Goal: Task Accomplishment & Management: Use online tool/utility

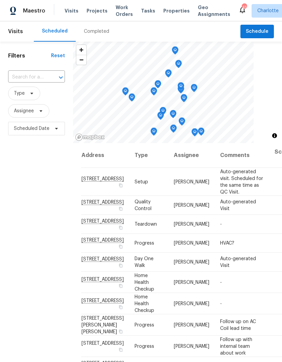
click at [100, 9] on span "Projects" at bounding box center [97, 10] width 21 height 7
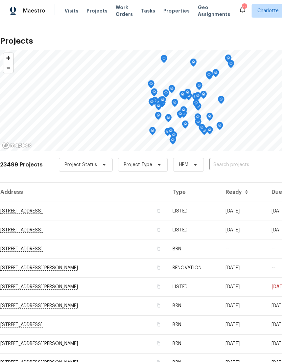
click at [234, 167] on input "text" at bounding box center [247, 165] width 77 height 10
type input "11005"
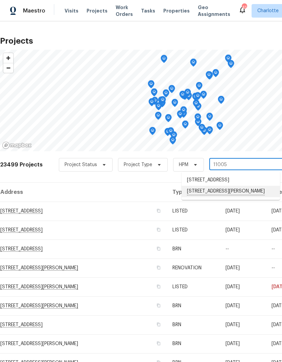
click at [216, 191] on li "11005 Cobb Creek Ct, Charlotte, NC 28277" at bounding box center [231, 192] width 98 height 12
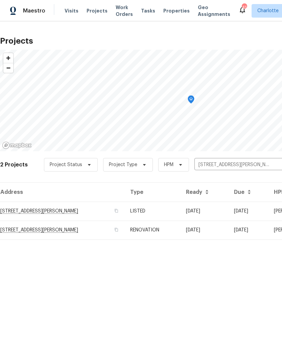
click at [80, 213] on td "11005 Cobb Creek Ct, Charlotte, NC 28277" at bounding box center [62, 211] width 125 height 19
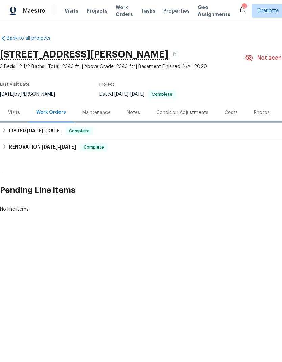
click at [10, 130] on h6 "LISTED 8/11/25 - 8/14/25" at bounding box center [35, 131] width 52 height 8
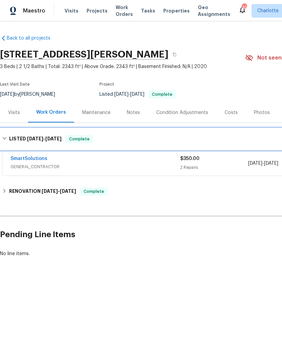
click at [11, 131] on div "LISTED 8/11/25 - 8/14/25 Complete" at bounding box center [191, 139] width 382 height 22
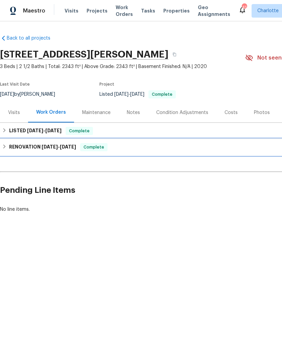
click at [9, 150] on h6 "RENOVATION 11/27/24 - 12/9/24" at bounding box center [42, 147] width 67 height 8
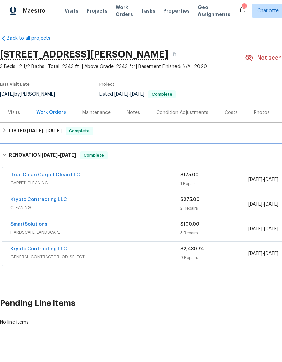
click at [12, 157] on h6 "RENOVATION 11/27/24 - 12/9/24" at bounding box center [42, 155] width 67 height 8
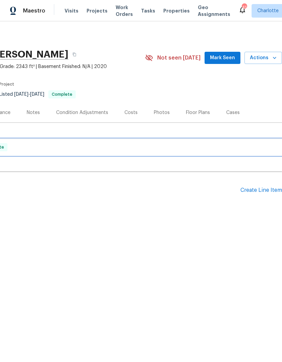
scroll to position [0, 100]
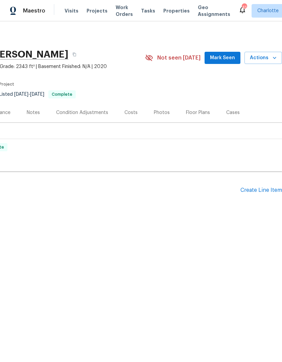
click at [264, 184] on div "Pending Line Items Create Line Item" at bounding box center [91, 190] width 382 height 31
click at [265, 191] on div "Create Line Item" at bounding box center [262, 190] width 42 height 6
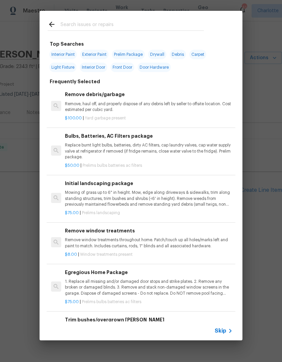
click at [147, 26] on input "text" at bounding box center [132, 25] width 143 height 10
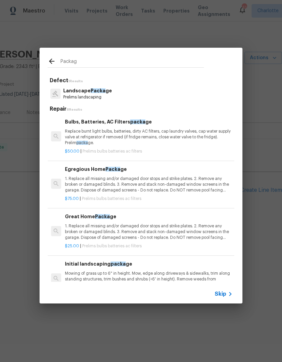
type input "Package"
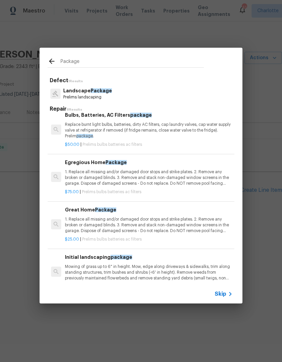
scroll to position [7, 0]
click at [183, 171] on p "1. Replace all missing and/or damaged door stops and strike plates. 2. Remove a…" at bounding box center [149, 177] width 168 height 17
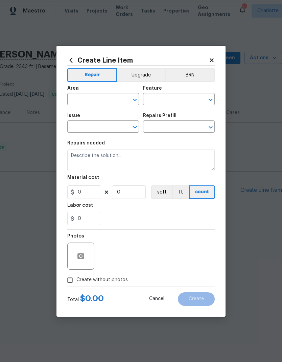
type input "Home Readiness Packages"
type input "Bulbs, Batteries, AC Filters"
type textarea "1. Replace all missing and/or damaged door stops and strike plates. 2. Remove a…"
type input "1"
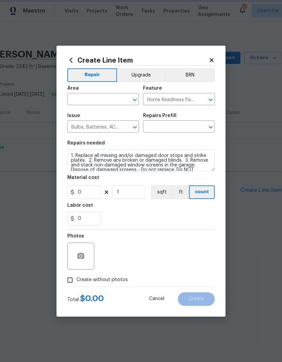
type input "Egregious Home Package $75.00"
type input "75"
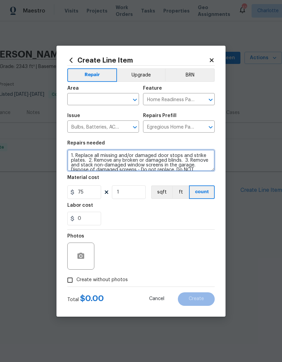
click at [180, 171] on textarea "1. Replace all missing and/or damaged door stops and strike plates. 2. Remove a…" at bounding box center [141, 161] width 148 height 22
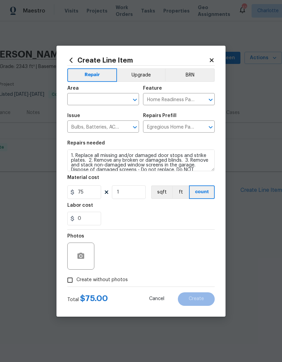
click at [102, 107] on span "Area ​" at bounding box center [103, 95] width 72 height 27
click at [90, 102] on input "text" at bounding box center [93, 100] width 53 height 10
click at [106, 130] on li "Interior Overall" at bounding box center [103, 125] width 72 height 11
type input "Interior Overall"
click at [81, 259] on icon "button" at bounding box center [80, 256] width 7 height 6
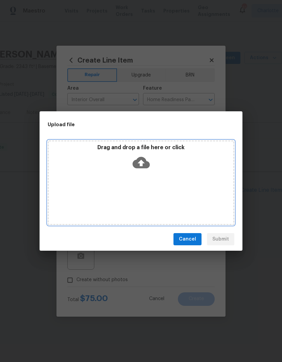
click at [143, 157] on icon at bounding box center [141, 163] width 17 height 12
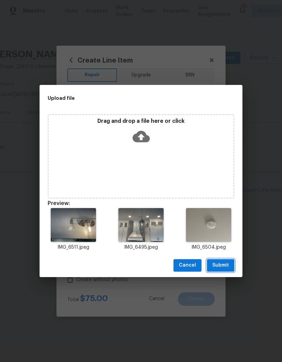
click at [227, 264] on span "Submit" at bounding box center [220, 265] width 17 height 8
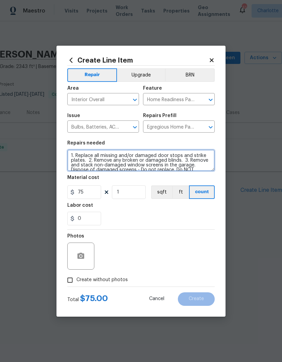
click at [69, 155] on textarea "1. Replace all missing and/or damaged door stops and strike plates. 2. Remove a…" at bounding box center [141, 161] width 148 height 22
click at [122, 159] on textarea "1. Replace all missing and/or damaged door stops and strike plates. 2. Remove a…" at bounding box center [141, 161] width 148 height 22
click at [106, 158] on textarea "1. Replace all missing and/or damaged door stops and strike plates. 2. Remove a…" at bounding box center [141, 161] width 148 height 22
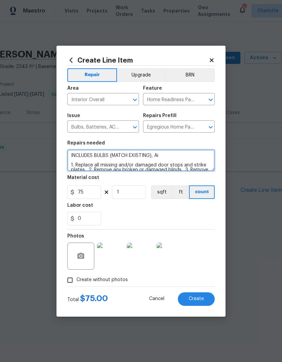
click at [95, 157] on textarea "INCLUDES BULBS (MATCH EXISTING), Ai 1. Replace all missing and/or damaged door …" at bounding box center [141, 161] width 148 height 22
click at [193, 161] on textarea "INCLUDES AIR FILTERS, BULBS (MATCH EXISTING), Ai 1. Replace all missing and/or …" at bounding box center [141, 161] width 148 height 22
click at [200, 158] on textarea "INCLUDES AIR FILTERS, BULBS (MATCH EXISTING), Ai 1. Replace all missing and/or …" at bounding box center [141, 161] width 148 height 22
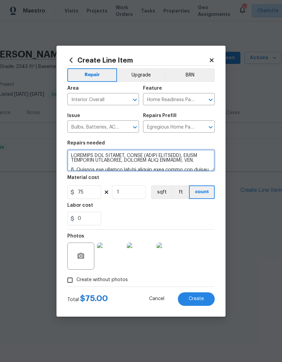
type textarea "INCLUDES AIR FILTERS, BULBS (MATCH EXISTING), SMOKE DETECTOR BATTERIES, MISSING…"
click at [204, 297] on button "Create" at bounding box center [196, 299] width 37 height 14
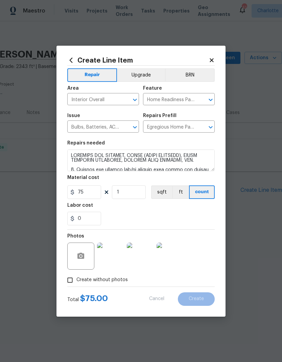
type input "0"
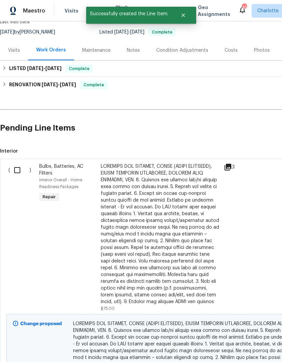
scroll to position [62, 0]
click at [20, 173] on input "checkbox" at bounding box center [19, 170] width 19 height 14
checkbox input "true"
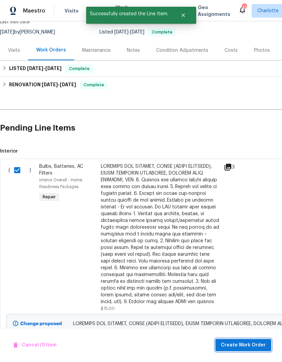
click at [263, 340] on button "Create Work Order" at bounding box center [244, 345] width 56 height 13
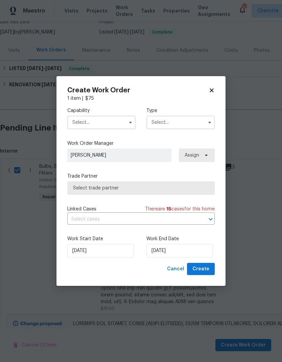
click at [113, 127] on input "text" at bounding box center [101, 123] width 68 height 14
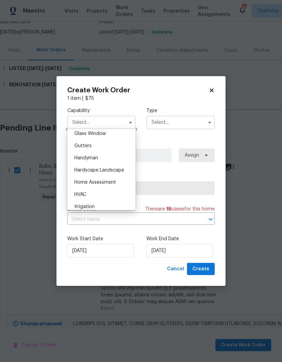
scroll to position [351, 0]
click at [118, 154] on div "Handyman" at bounding box center [101, 158] width 65 height 12
type input "Handyman"
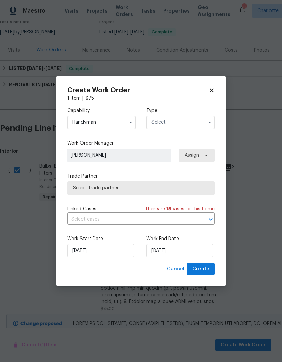
click at [202, 187] on span "Select trade partner" at bounding box center [141, 188] width 136 height 7
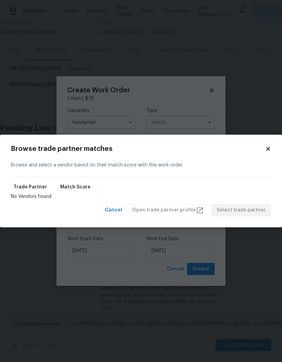
click at [225, 112] on body "Maestro Visits Projects Work Orders Tasks Properties Geo Assignments 41 Charlot…" at bounding box center [141, 181] width 282 height 362
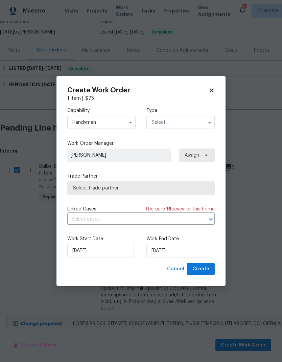
click at [199, 123] on input "text" at bounding box center [181, 123] width 68 height 14
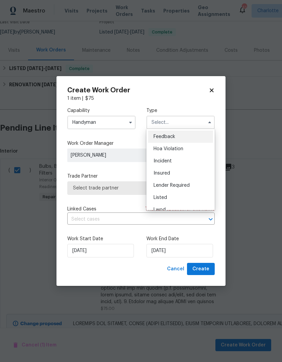
click at [167, 197] on div "Listed" at bounding box center [180, 198] width 65 height 12
type input "Listed"
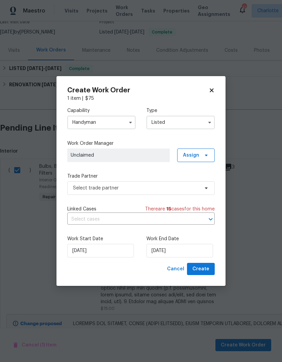
click at [143, 139] on div "Capability Handyman Type Listed Work Order Manager Unclaimed Assign Trade Partn…" at bounding box center [141, 182] width 148 height 161
click at [206, 156] on icon at bounding box center [206, 155] width 5 height 5
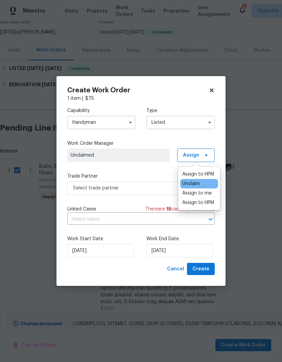
click at [209, 194] on div "Assign to me" at bounding box center [196, 193] width 29 height 7
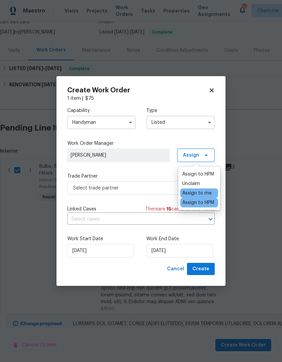
click at [145, 173] on label "Trade Partner" at bounding box center [141, 176] width 148 height 7
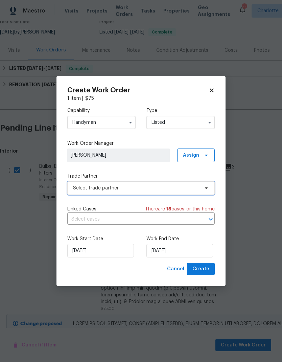
click at [173, 193] on span "Select trade partner" at bounding box center [141, 188] width 148 height 14
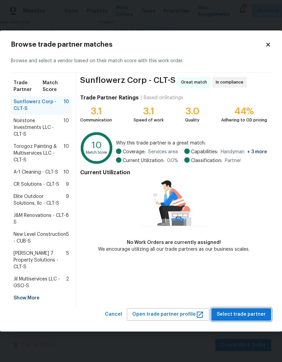
click at [256, 310] on span "Select trade partner" at bounding box center [241, 314] width 49 height 8
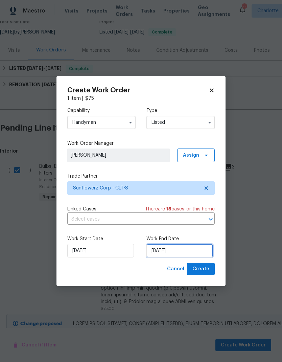
click at [180, 253] on input "9/30/2025" at bounding box center [180, 251] width 67 height 14
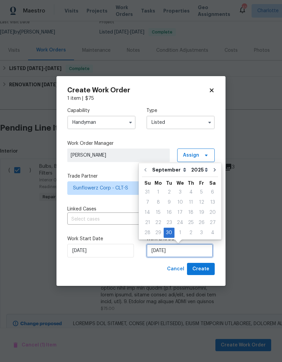
scroll to position [3, 0]
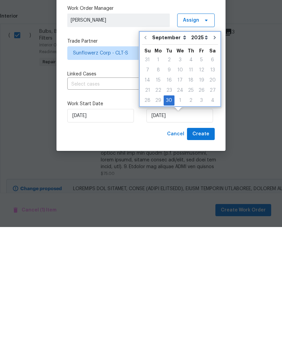
click at [212, 170] on icon "Go to next month" at bounding box center [214, 172] width 5 height 5
type input "10/30/2025"
select select "9"
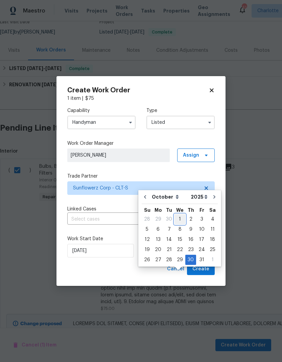
click at [179, 215] on div "1" at bounding box center [180, 219] width 11 height 9
type input "10/1/2025"
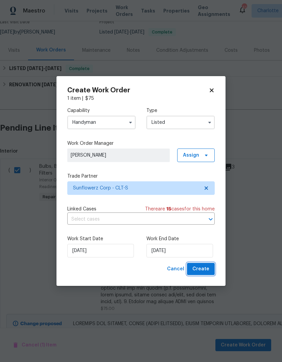
click at [207, 269] on span "Create" at bounding box center [201, 269] width 17 height 8
checkbox input "false"
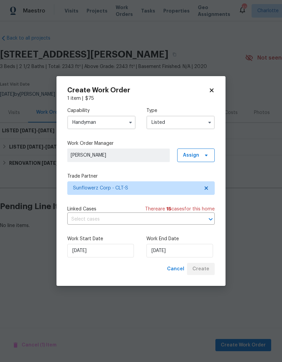
scroll to position [0, 0]
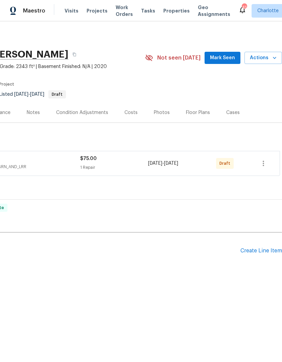
scroll to position [0, 100]
click at [264, 163] on icon "button" at bounding box center [263, 163] width 1 height 5
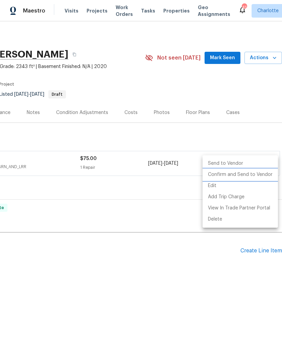
click at [258, 177] on li "Confirm and Send to Vendor" at bounding box center [240, 174] width 75 height 11
click at [217, 276] on div at bounding box center [141, 181] width 282 height 362
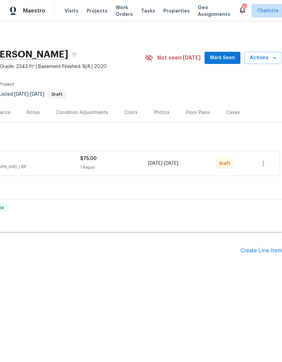
click at [227, 282] on div "Back to all projects 11005 Cobb Creek Ct, Charlotte, NC 28277 3 Beds | 2 1/2 Ba…" at bounding box center [141, 170] width 282 height 298
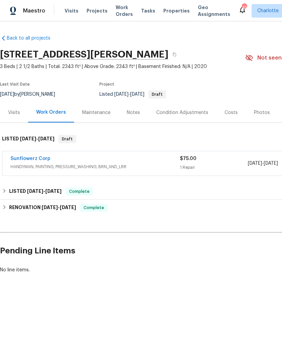
scroll to position [0, 0]
click at [38, 161] on link "Sunflowerz Corp" at bounding box center [30, 158] width 40 height 5
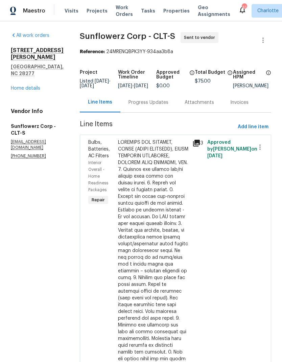
click at [153, 106] on div "Progress Updates" at bounding box center [149, 102] width 40 height 7
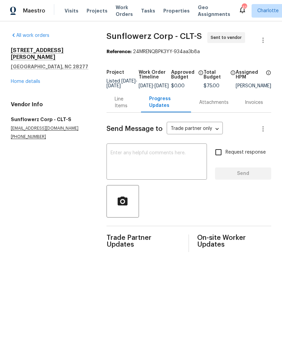
click at [144, 164] on textarea at bounding box center [157, 163] width 92 height 24
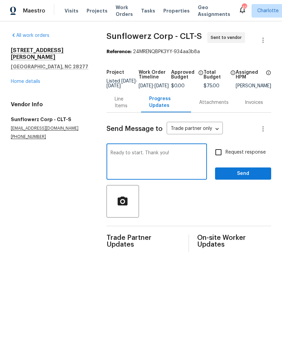
type textarea "Ready to start. Thank you!"
click at [219, 159] on input "Request response" at bounding box center [218, 152] width 14 height 14
checkbox input "true"
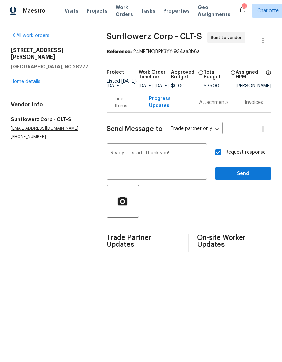
click at [245, 170] on div "Request response Send" at bounding box center [243, 162] width 56 height 35
click at [245, 177] on span "Send" at bounding box center [243, 174] width 45 height 8
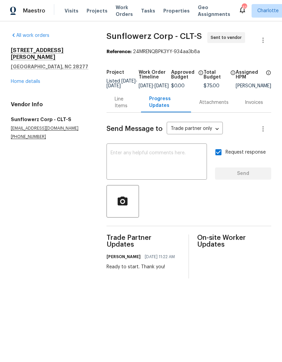
click at [34, 14] on div "Maestro" at bounding box center [22, 11] width 45 height 14
